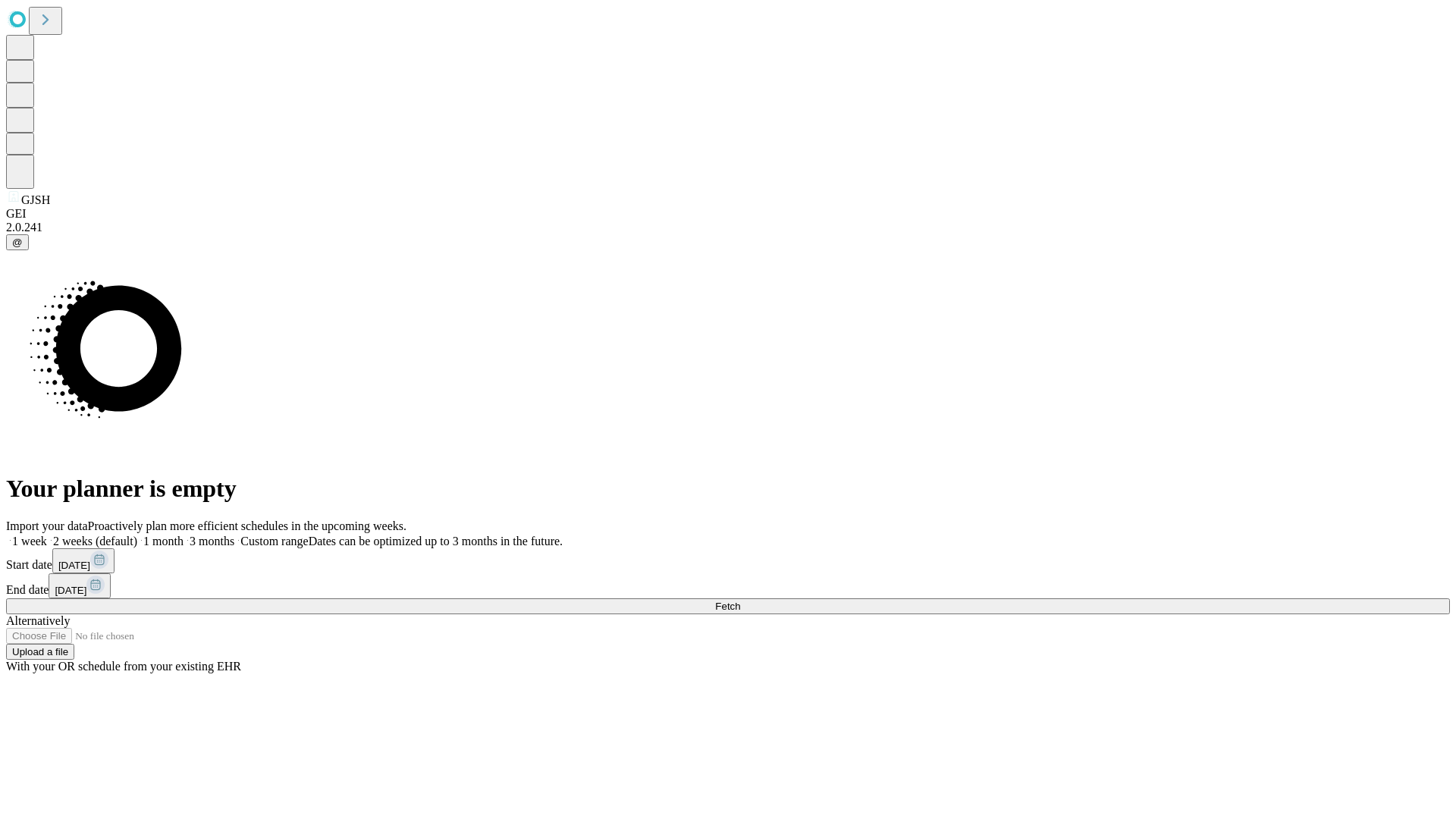
click at [739, 601] on span "Fetch" at bounding box center [727, 606] width 25 height 11
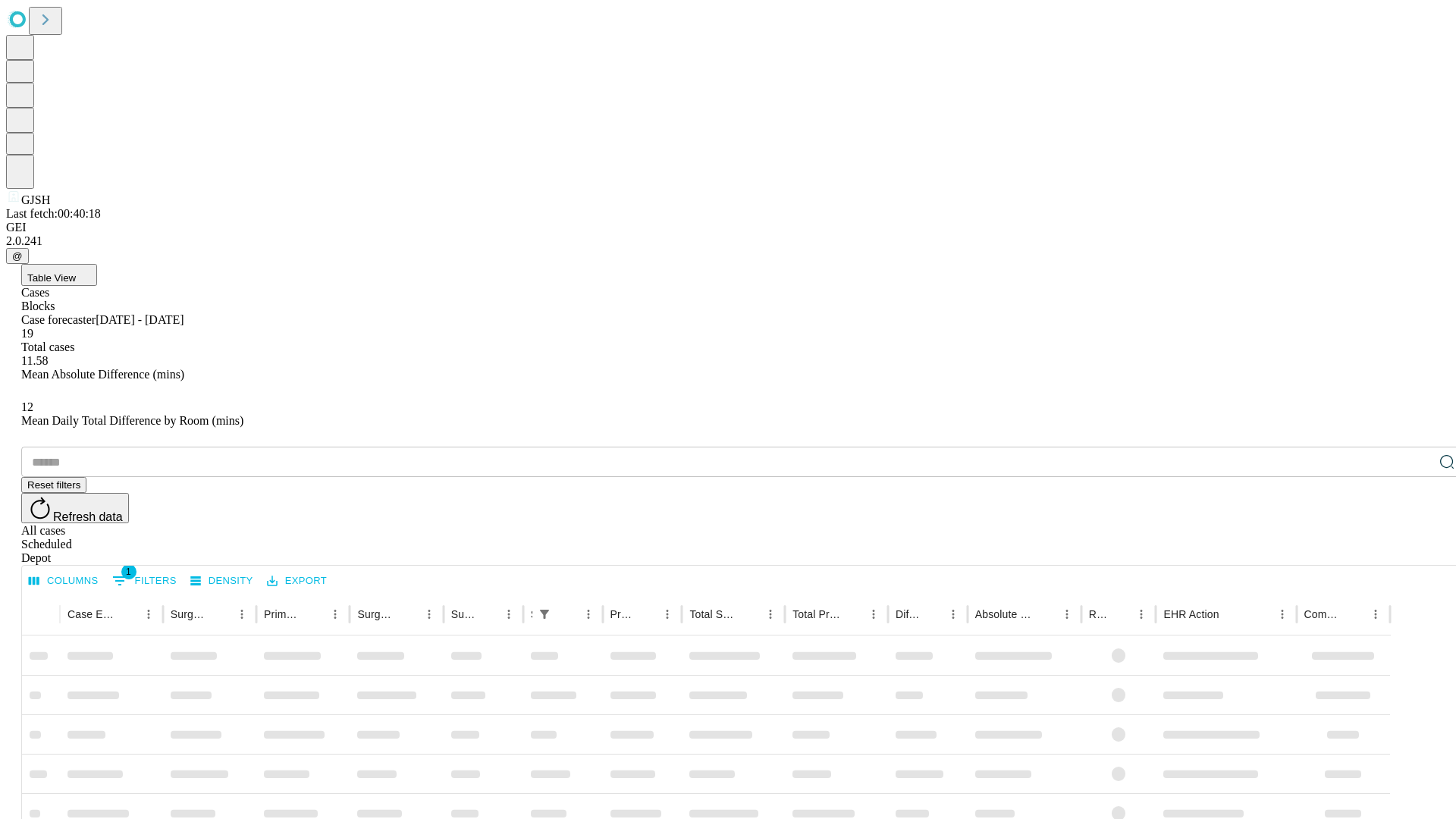
click at [1416, 551] on div "Depot" at bounding box center [742, 558] width 1444 height 13
